Goal: Book appointment/travel/reservation

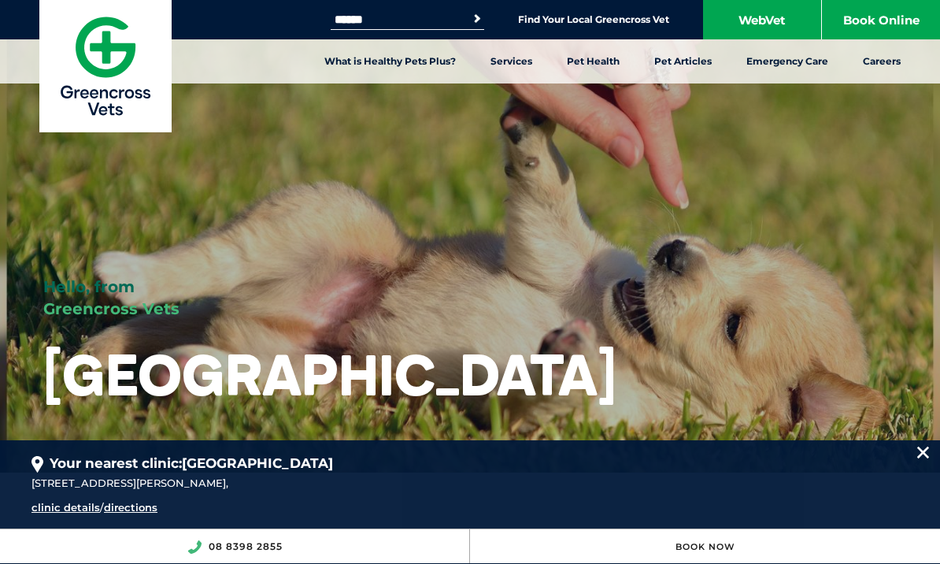
click at [914, 458] on div "Your nearest clinic: Wellington Road 38 Wellington Road, Mount Barker, SA 5251,…" at bounding box center [470, 483] width 940 height 87
click at [898, 456] on div "Your nearest clinic: Wellington Road" at bounding box center [470, 457] width 877 height 34
click at [52, 514] on link "clinic details" at bounding box center [66, 507] width 69 height 13
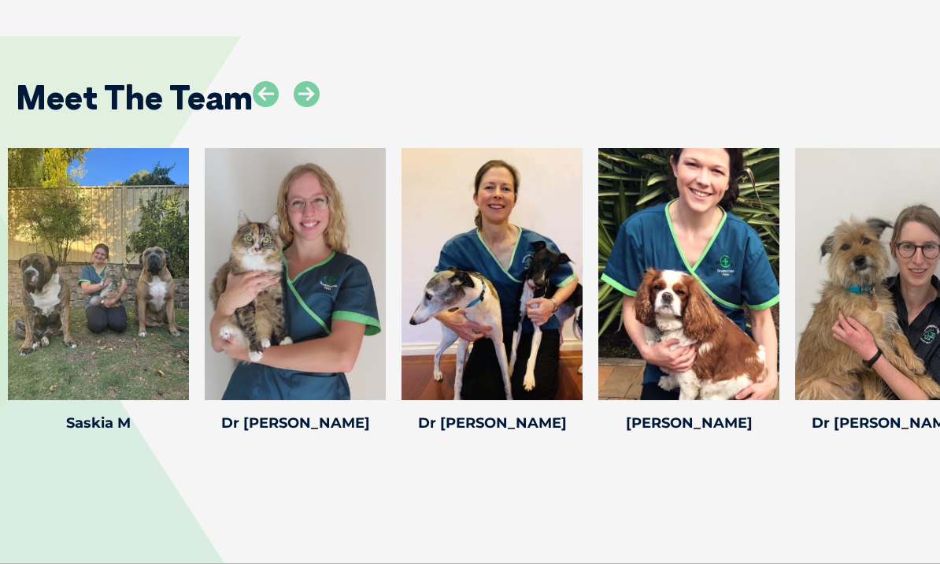
scroll to position [2357, 0]
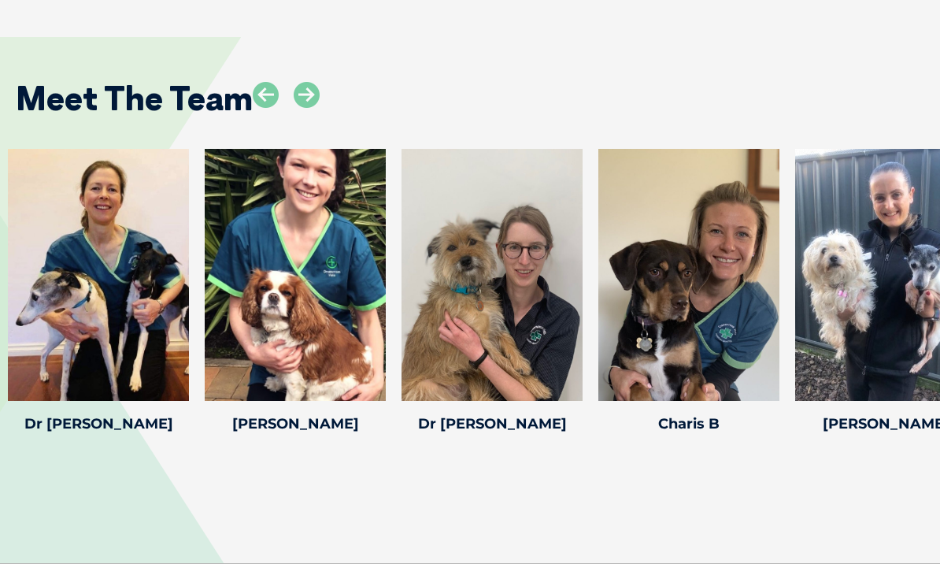
click at [658, 431] on h4 "Charis B" at bounding box center [689, 424] width 181 height 14
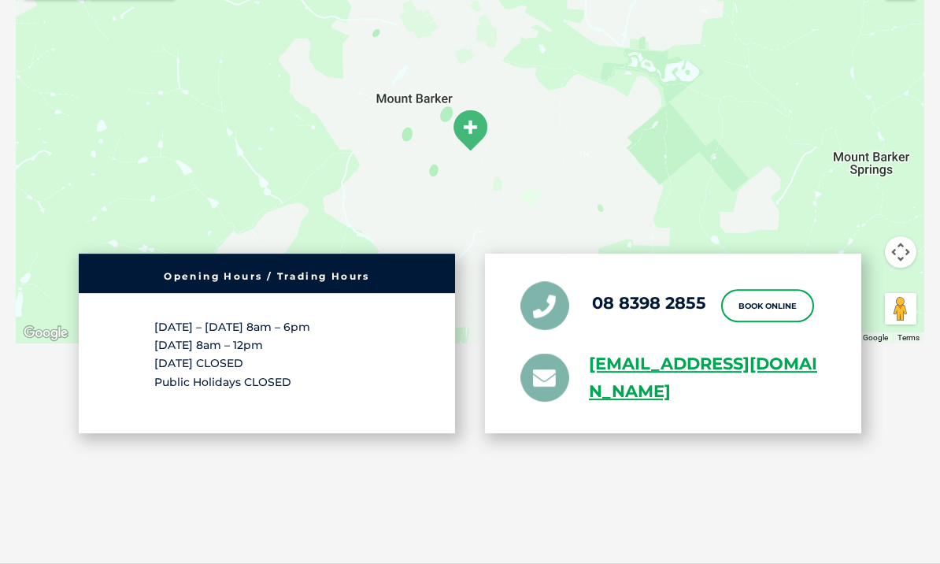
scroll to position [3107, 0]
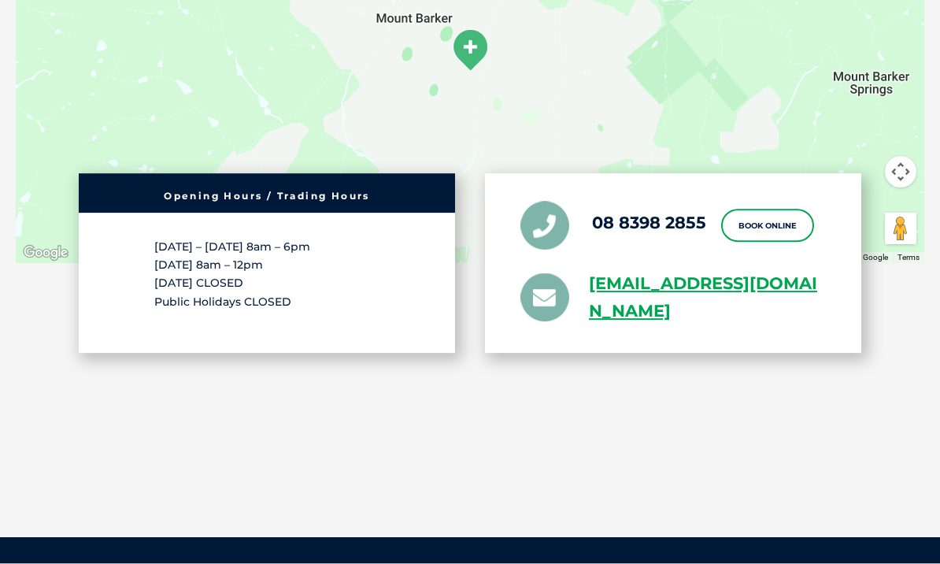
click at [740, 242] on link "Book Online" at bounding box center [768, 225] width 93 height 33
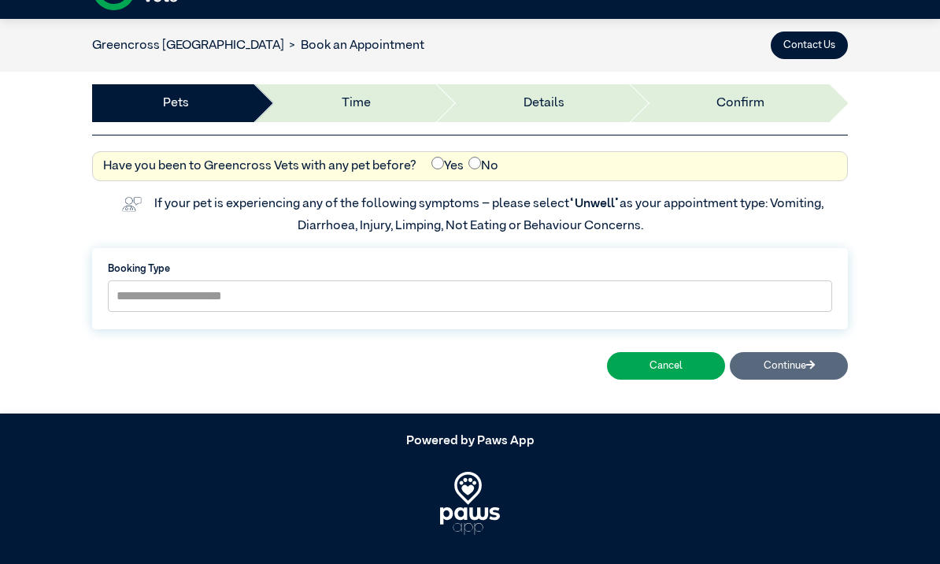
scroll to position [43, 0]
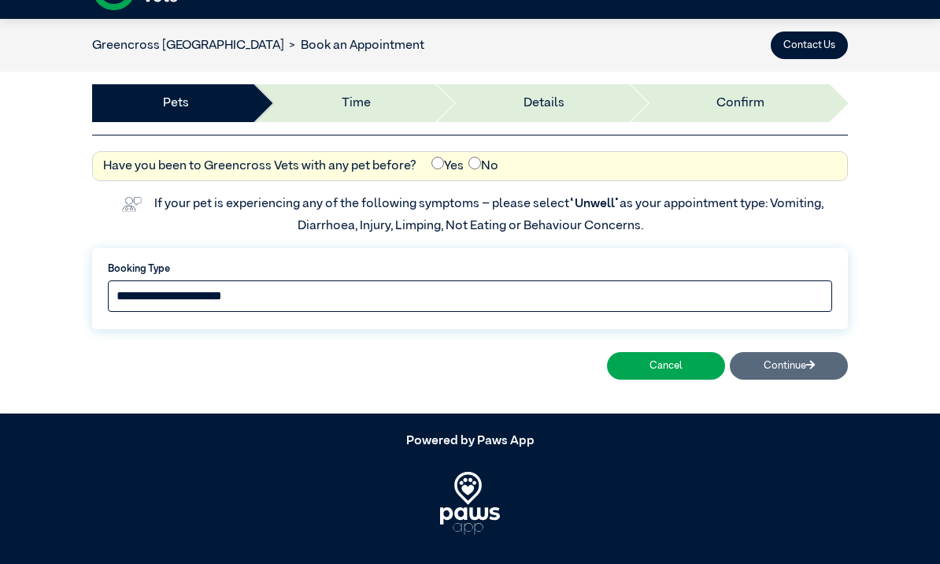
click at [221, 295] on select "**********" at bounding box center [470, 296] width 725 height 32
select select "*****"
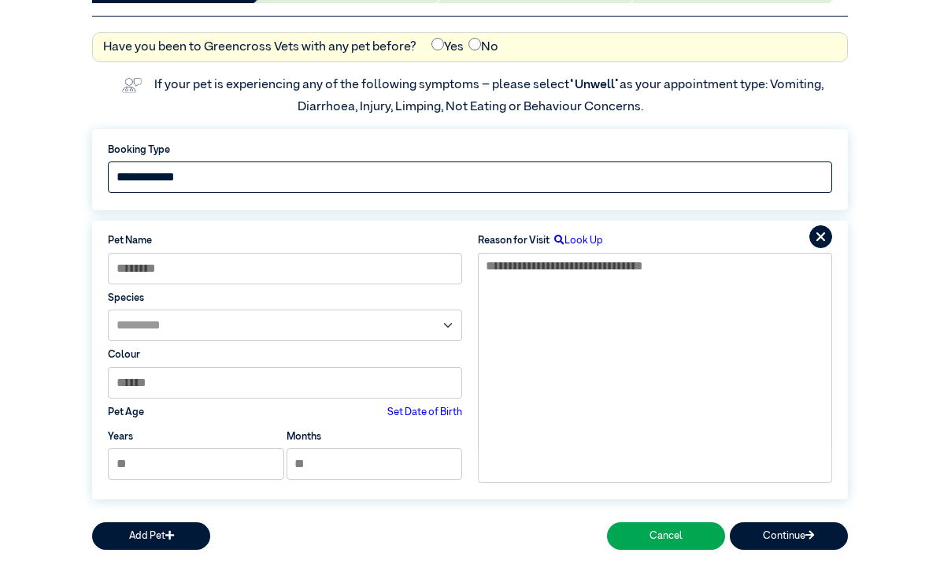
scroll to position [287, 0]
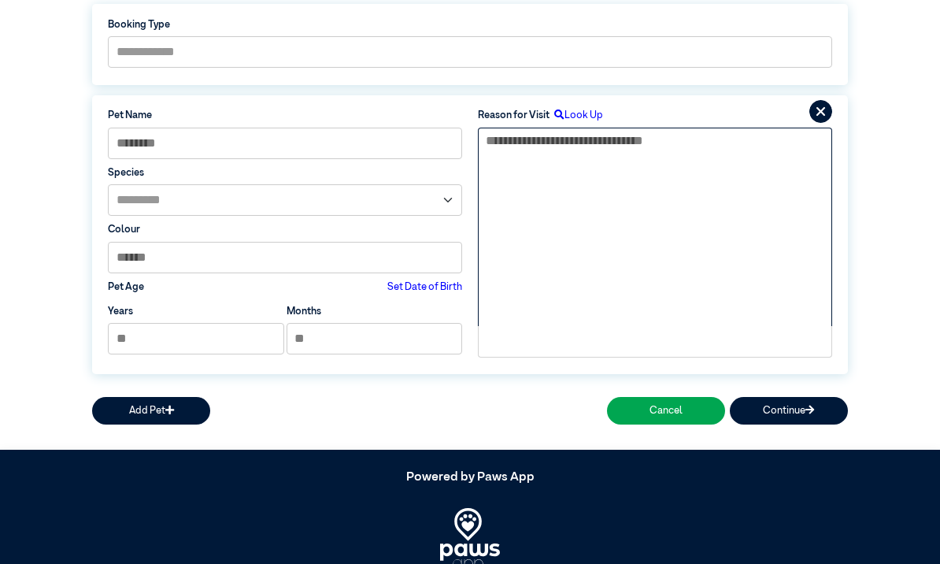
click at [566, 172] on textarea at bounding box center [655, 227] width 354 height 198
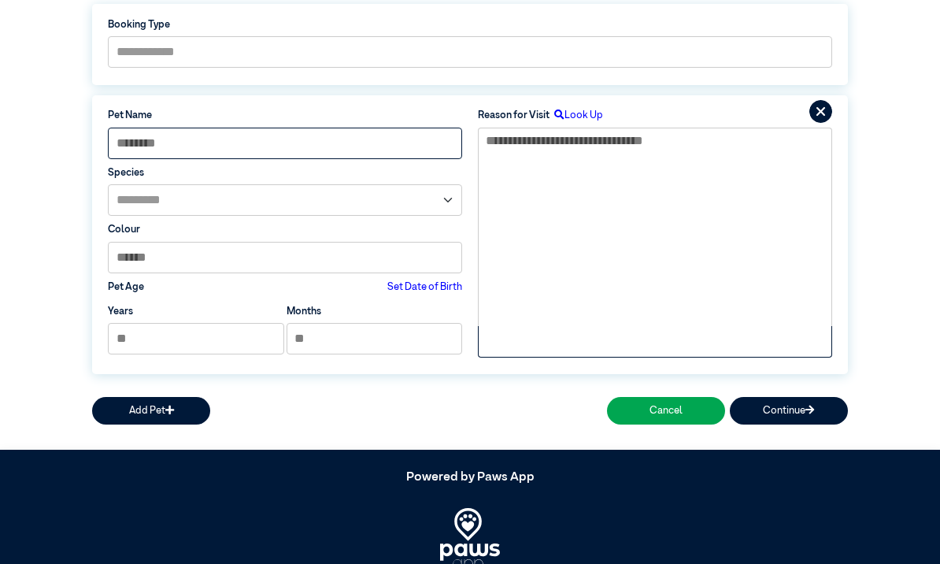
click at [154, 138] on input at bounding box center [285, 144] width 354 height 32
type input "*"
type input "****"
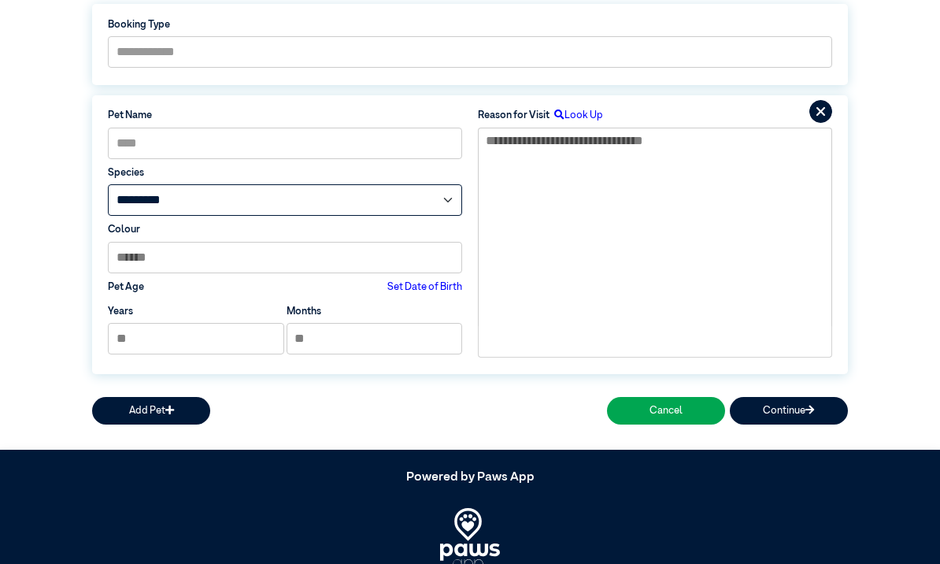
click at [135, 202] on select "**********" at bounding box center [285, 200] width 354 height 32
select select "*****"
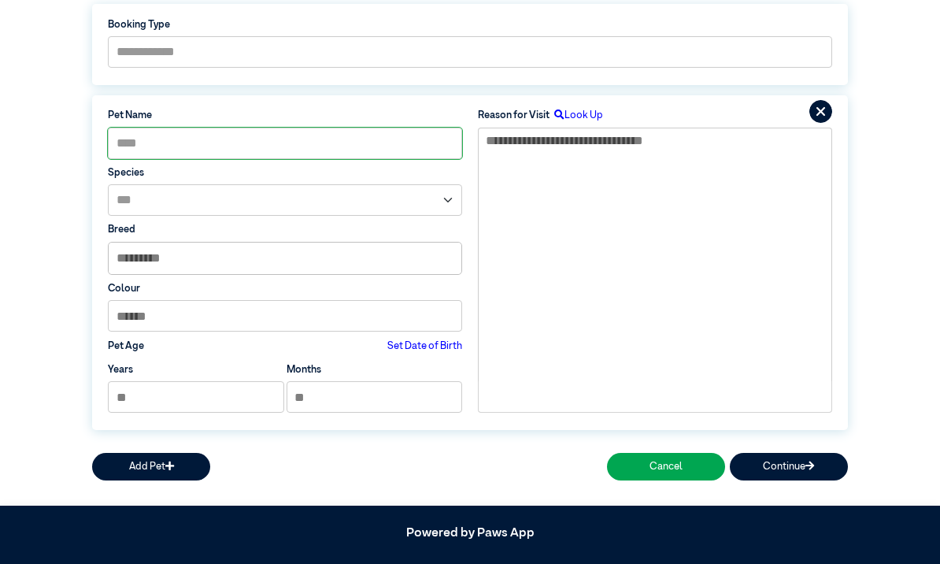
click at [644, 458] on button "Cancel" at bounding box center [666, 467] width 118 height 28
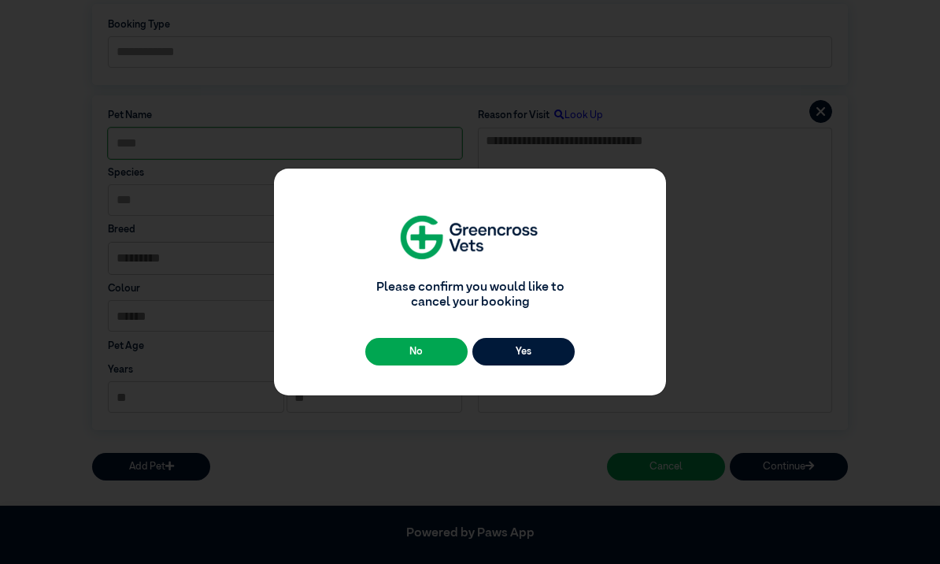
click at [532, 365] on button "Yes" at bounding box center [524, 352] width 102 height 28
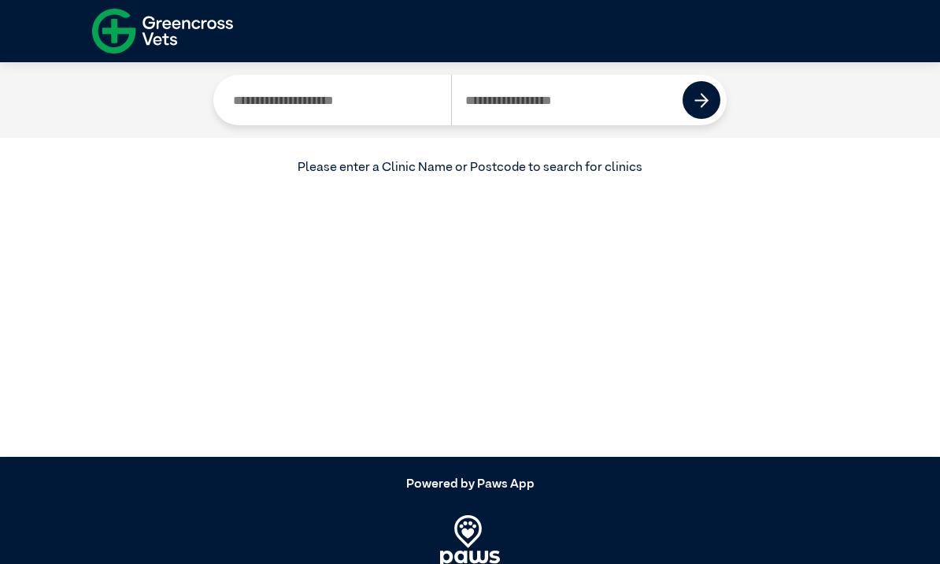
click at [525, 102] on input "Search by Postcode" at bounding box center [567, 100] width 232 height 50
type input "*"
type input "****"
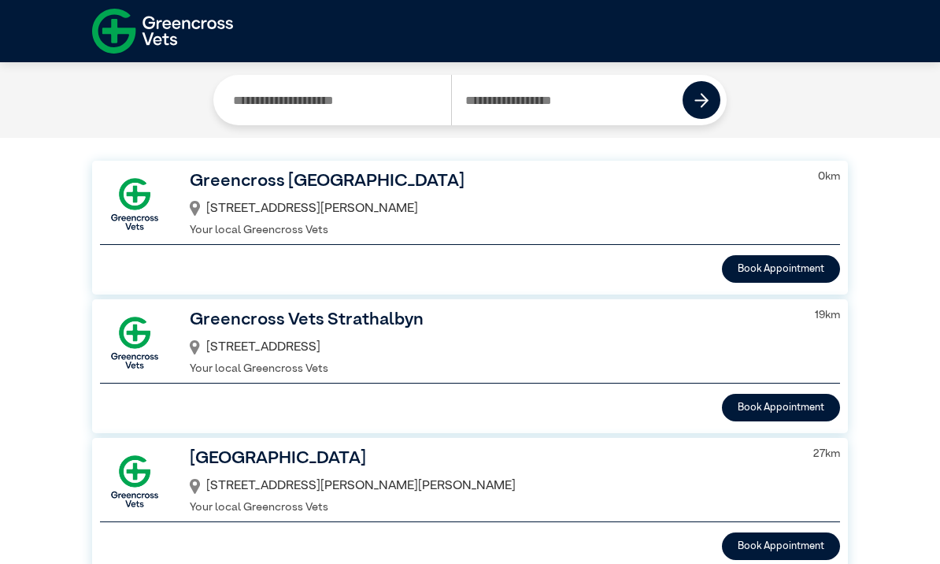
click at [273, 206] on div "38 Wellington Road, Mt Barker, SA, 5251" at bounding box center [494, 208] width 609 height 27
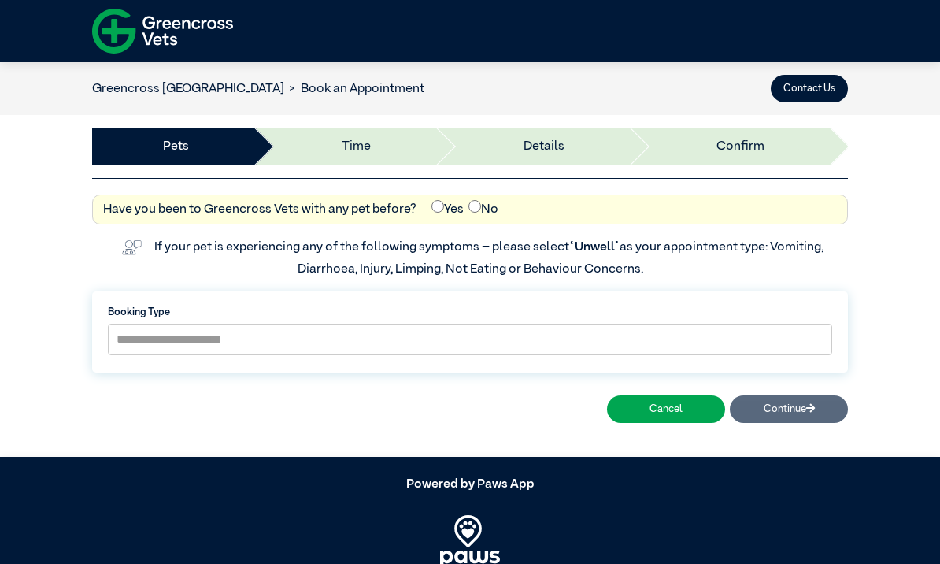
click at [636, 409] on button "Cancel" at bounding box center [666, 409] width 118 height 28
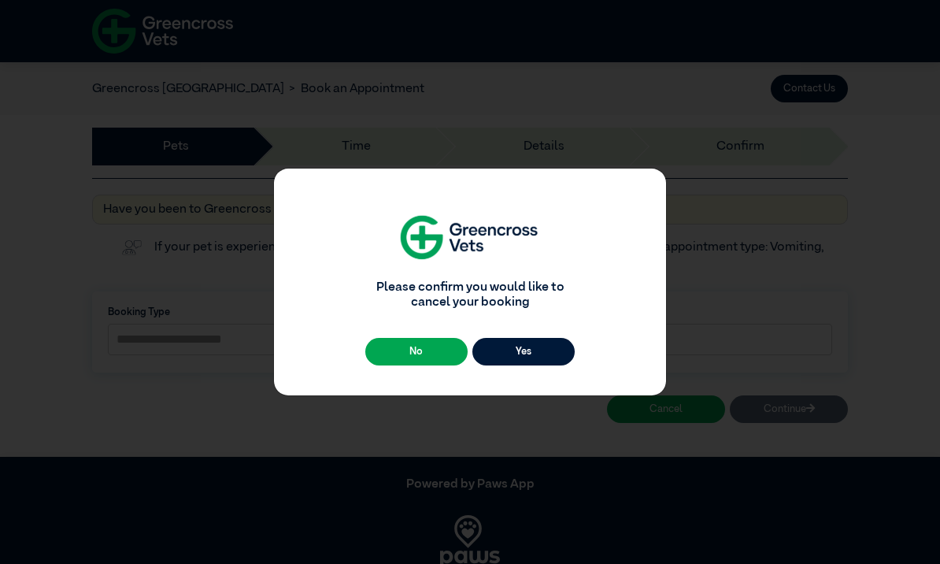
click at [514, 365] on button "Yes" at bounding box center [524, 352] width 102 height 28
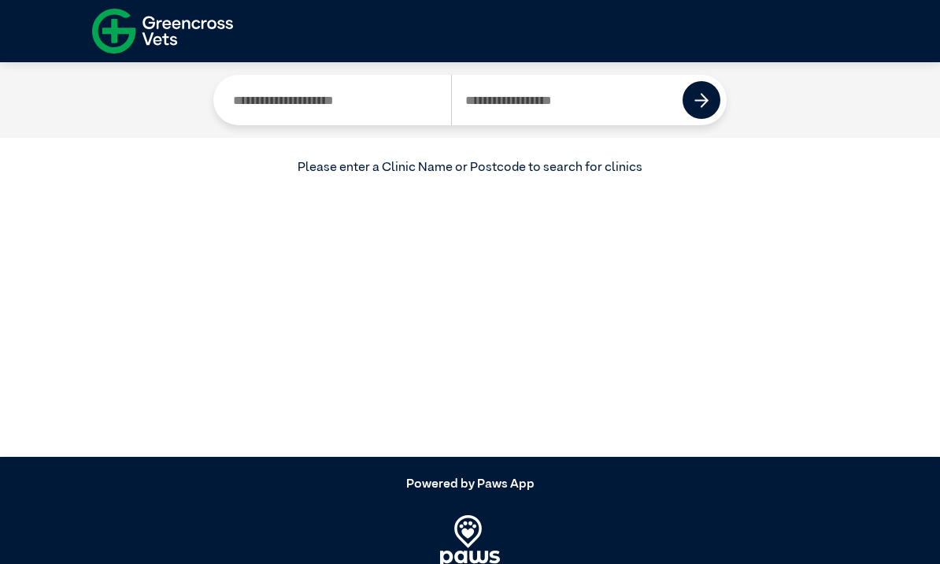
click at [173, 39] on img at bounding box center [162, 31] width 141 height 54
click at [173, 44] on img at bounding box center [162, 31] width 141 height 54
click at [187, 45] on img at bounding box center [162, 31] width 141 height 54
click at [184, 46] on img at bounding box center [162, 31] width 141 height 54
click at [191, 47] on img at bounding box center [162, 31] width 141 height 54
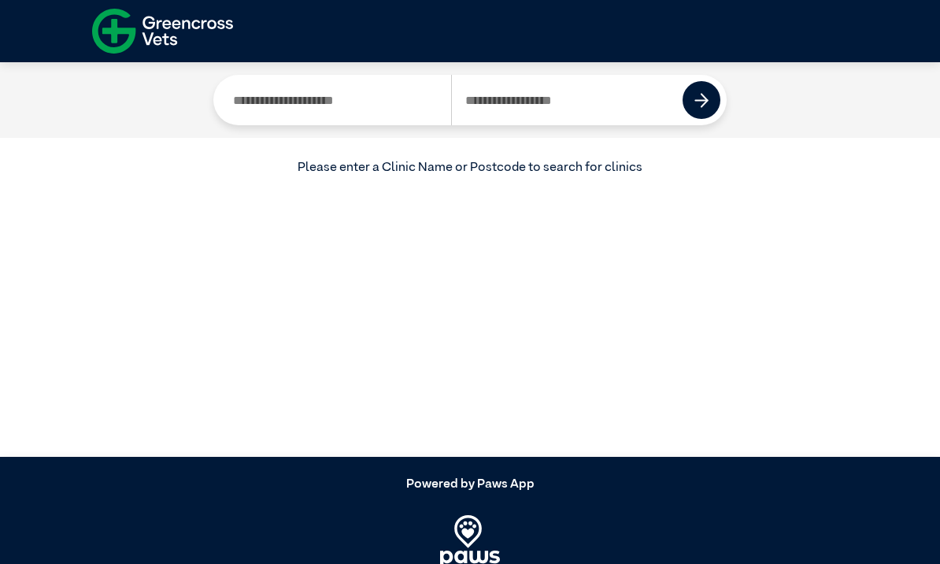
click at [189, 43] on img at bounding box center [162, 31] width 141 height 54
click at [187, 43] on img at bounding box center [162, 31] width 141 height 54
click at [192, 56] on img at bounding box center [162, 31] width 141 height 54
click at [497, 106] on input "Search by Postcode" at bounding box center [567, 100] width 232 height 50
type input "****"
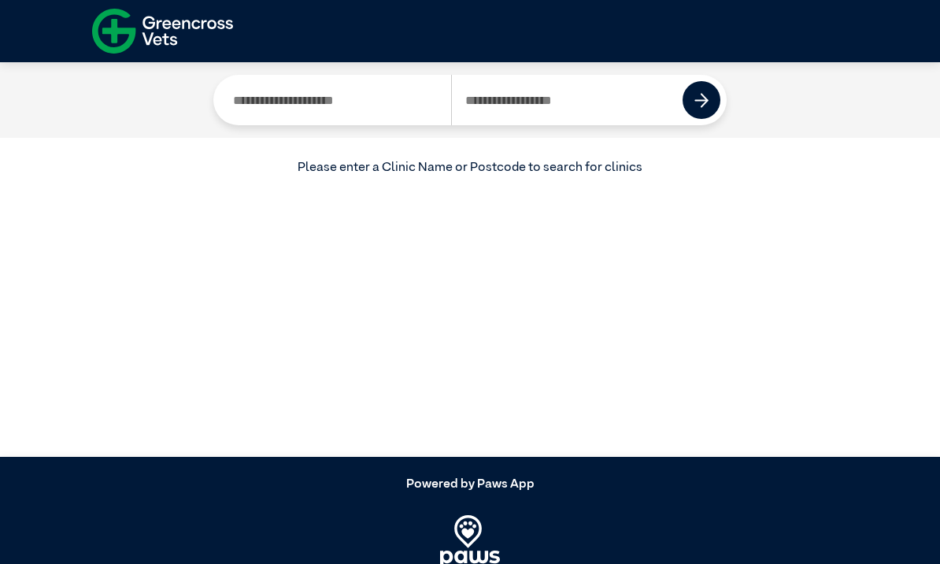
click at [707, 100] on img at bounding box center [702, 100] width 15 height 15
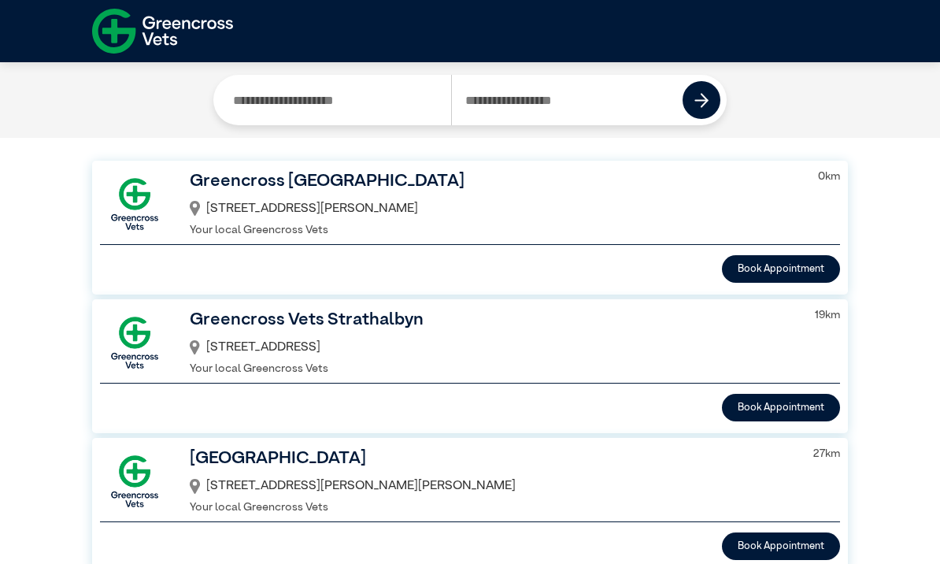
click at [236, 187] on h3 "Greencross Vets Wellington Road" at bounding box center [494, 182] width 609 height 27
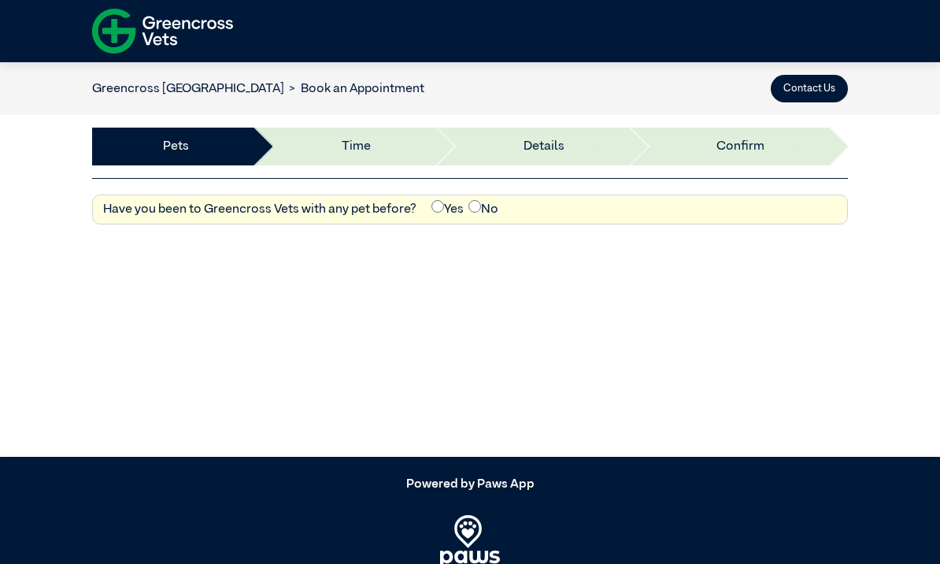
click at [799, 88] on button "Contact Us" at bounding box center [809, 89] width 77 height 28
